Goal: Find specific page/section: Find specific page/section

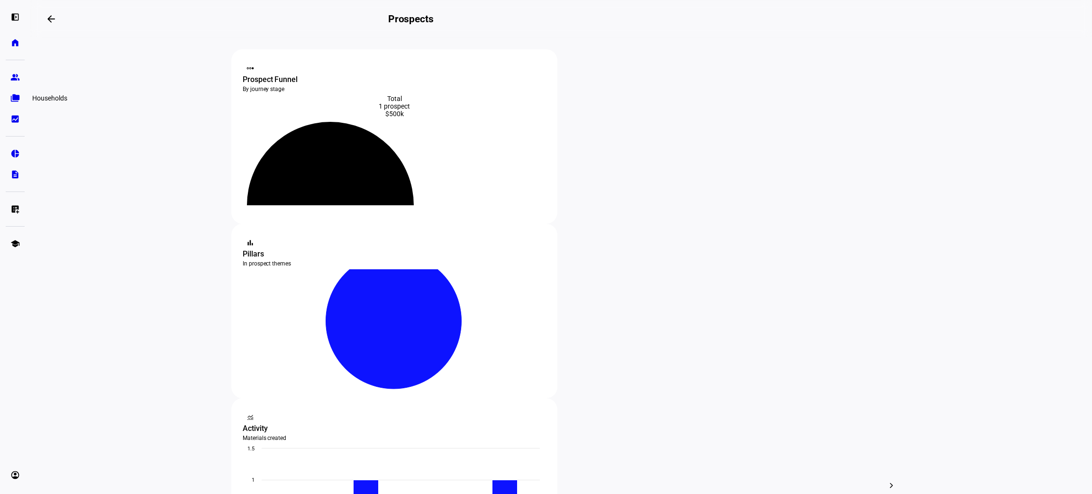
click at [14, 98] on eth-mat-symbol "folder_copy" at bounding box center [14, 97] width 9 height 9
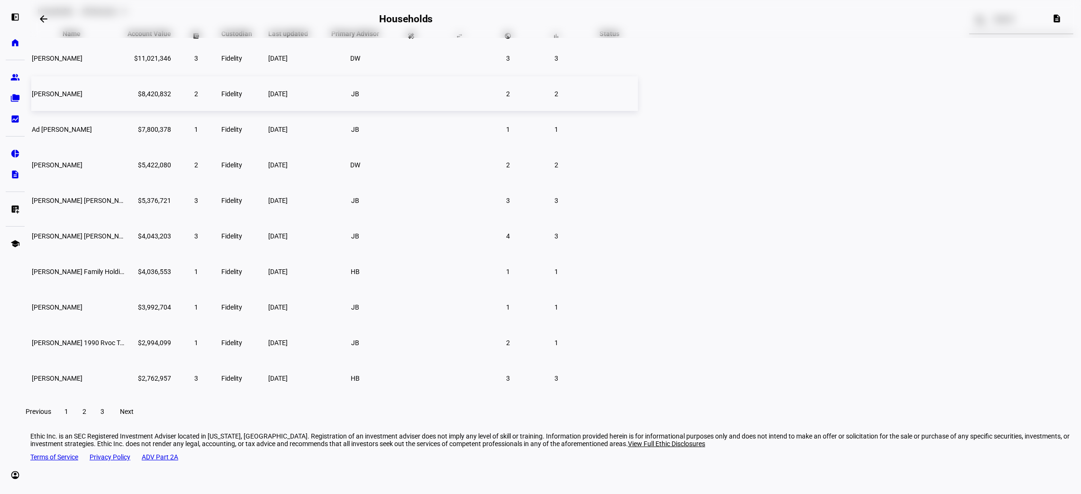
scroll to position [86, 0]
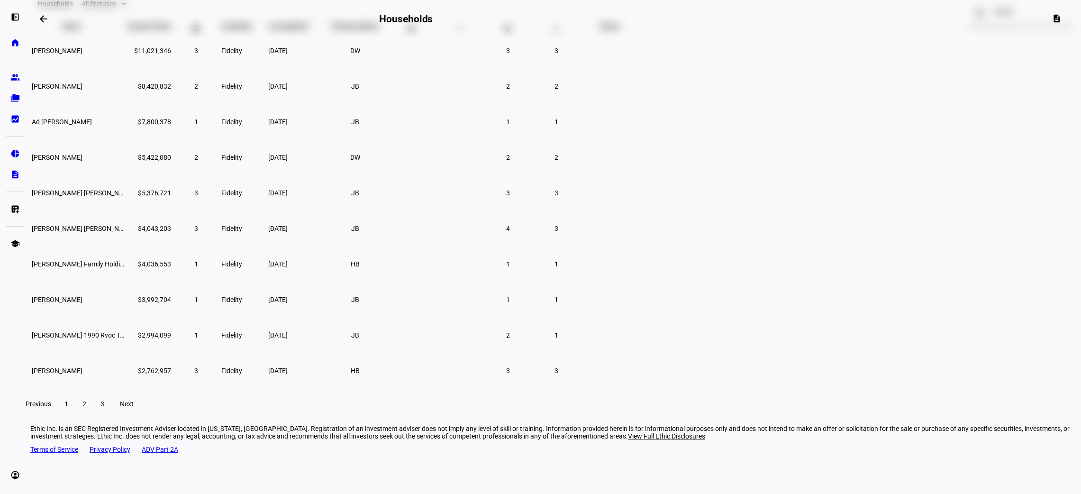
click at [86, 408] on span "2" at bounding box center [84, 404] width 4 height 8
click at [357, 414] on div "Previous 1 2 3 Next" at bounding box center [555, 404] width 1074 height 30
click at [355, 417] on div "Previous 1 2 3 Next" at bounding box center [555, 404] width 1074 height 30
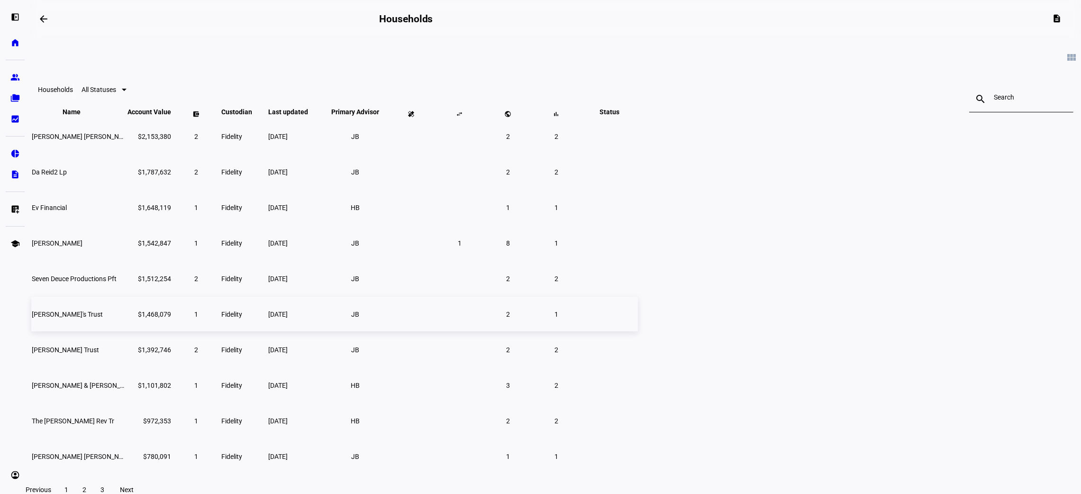
scroll to position [86, 0]
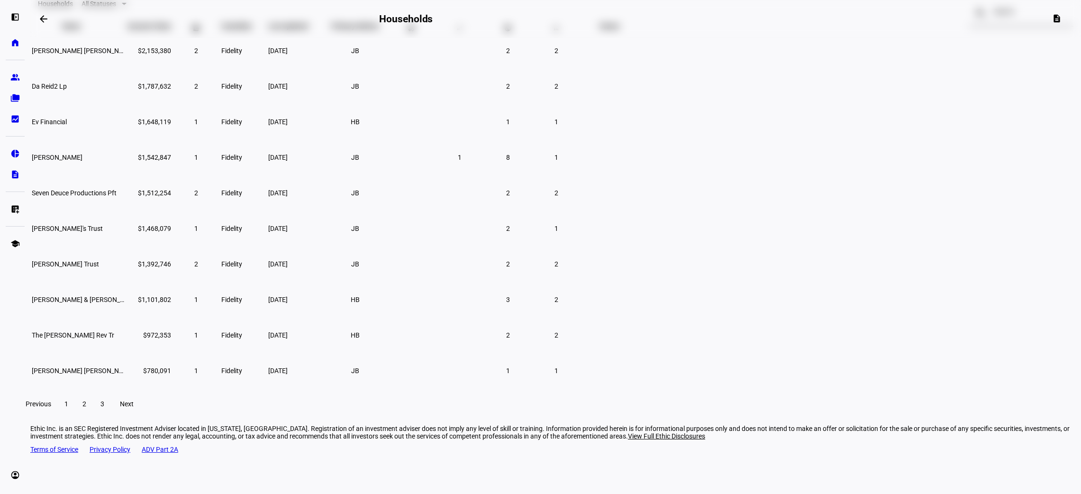
click at [111, 414] on span at bounding box center [102, 403] width 17 height 23
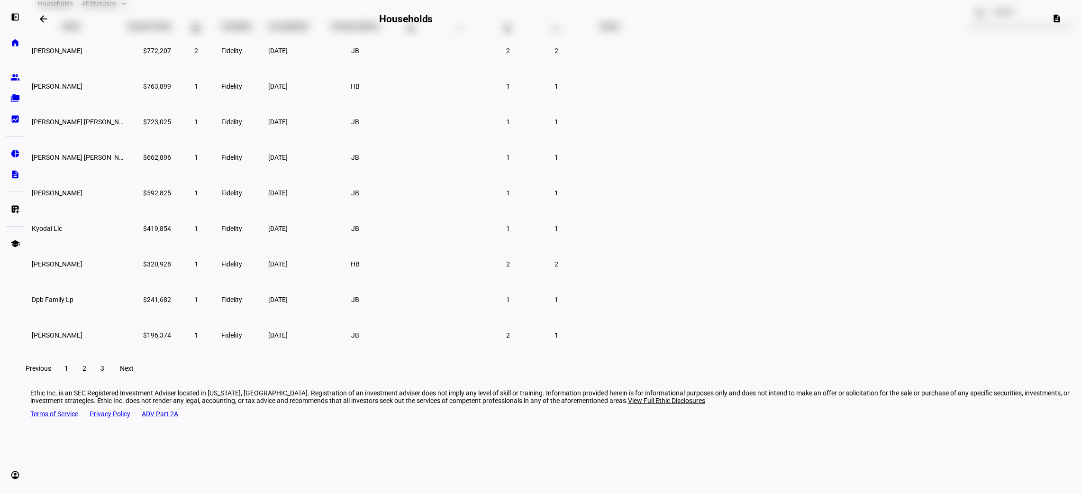
scroll to position [52, 0]
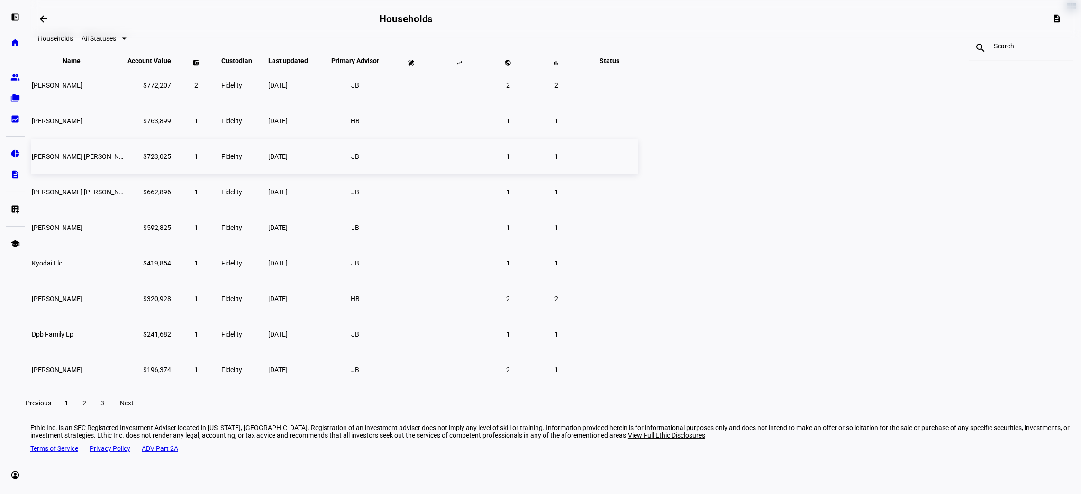
click at [146, 160] on span "[PERSON_NAME] [PERSON_NAME] Gst" at bounding box center [89, 157] width 115 height 8
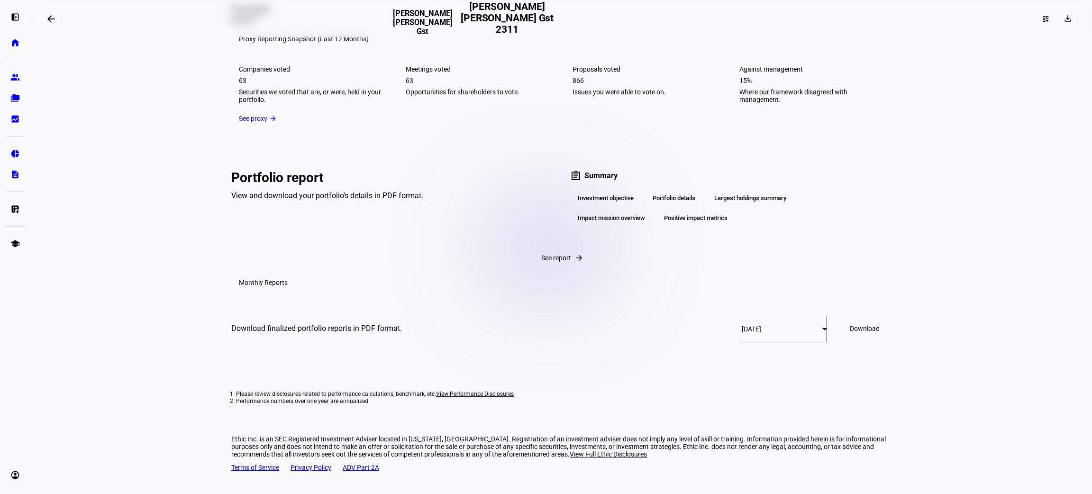
scroll to position [1381, 0]
